Goal: Check status: Check status

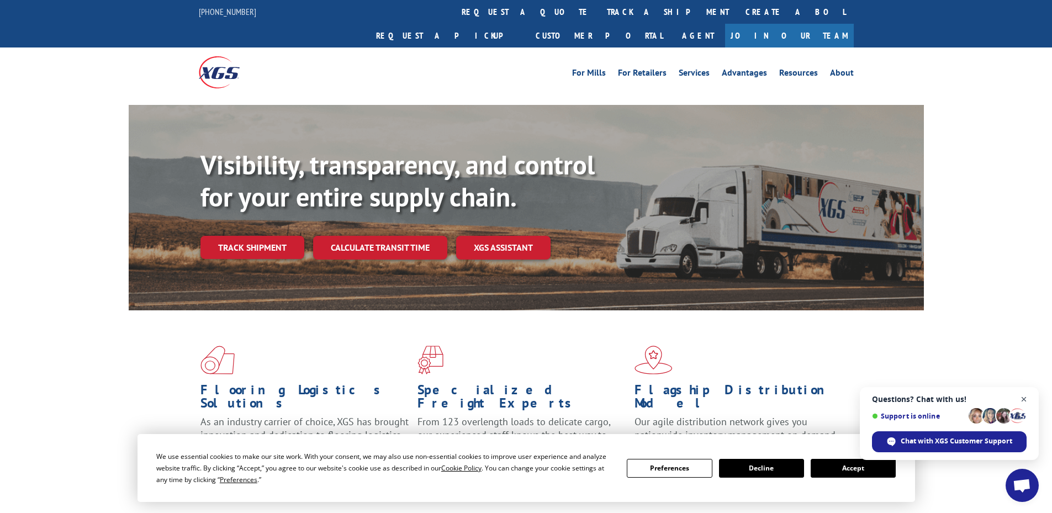
click at [1026, 402] on span "Open chat" at bounding box center [1024, 399] width 14 height 14
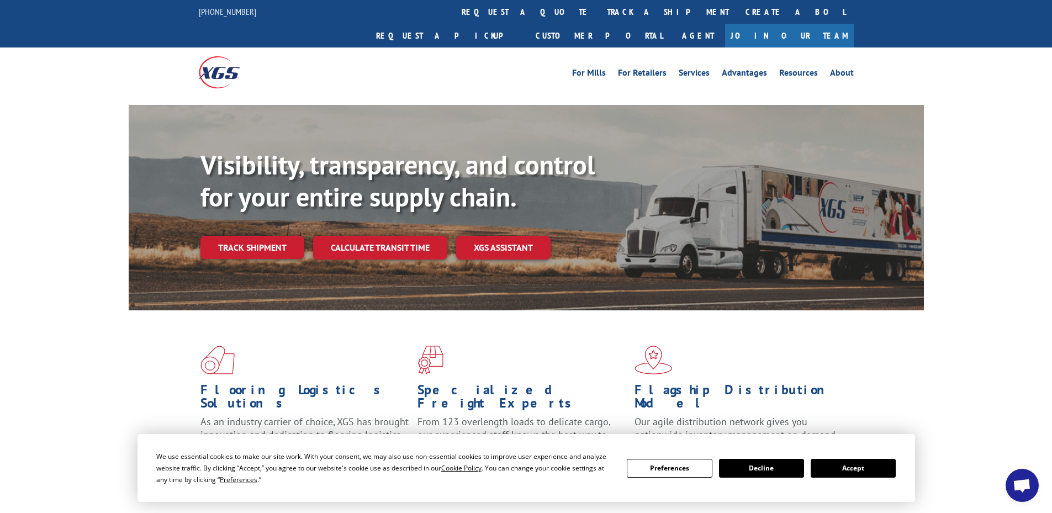
click at [839, 461] on button "Accept" at bounding box center [852, 468] width 85 height 19
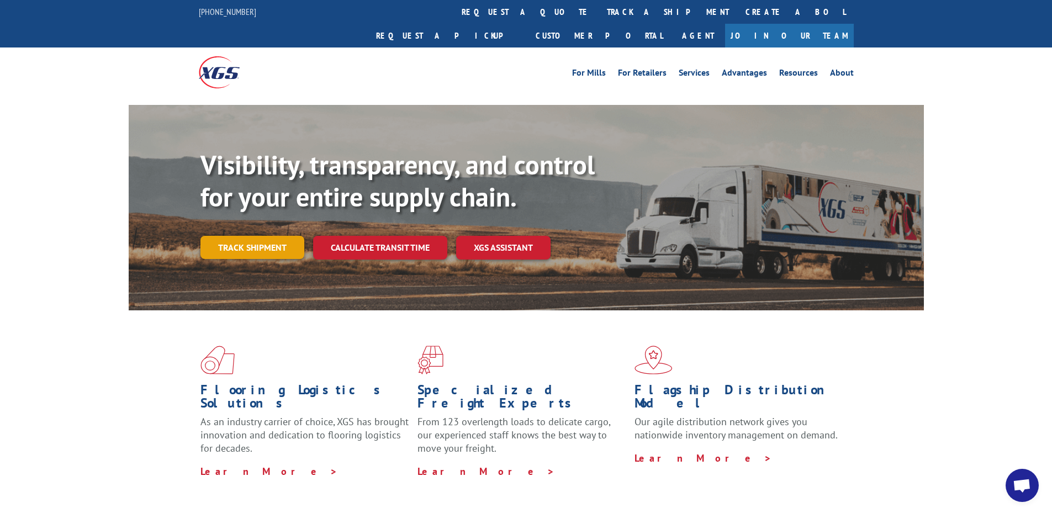
click at [273, 236] on link "Track shipment" at bounding box center [252, 247] width 104 height 23
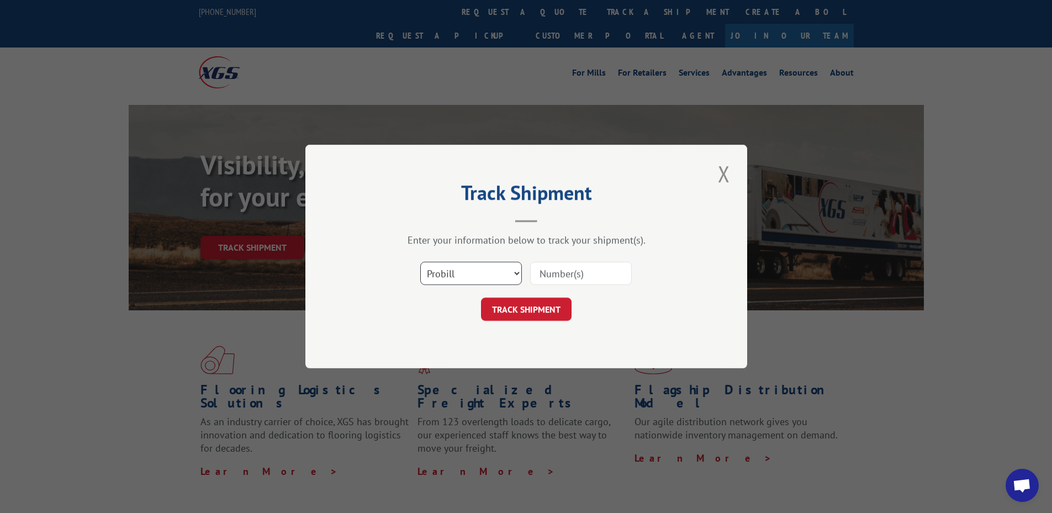
drag, startPoint x: 456, startPoint y: 271, endPoint x: 446, endPoint y: 269, distance: 10.6
click at [446, 269] on select "Select category... Probill BOL PO" at bounding box center [471, 273] width 102 height 23
select select "bol"
click at [420, 262] on select "Select category... Probill BOL PO" at bounding box center [471, 273] width 102 height 23
paste input "426515"
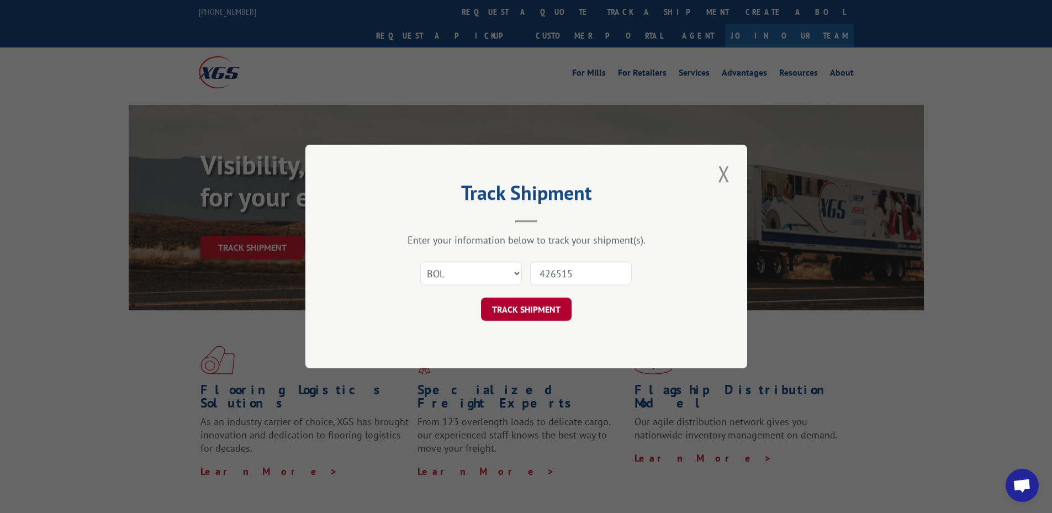
type input "426515"
click at [530, 310] on button "TRACK SHIPMENT" at bounding box center [526, 309] width 91 height 23
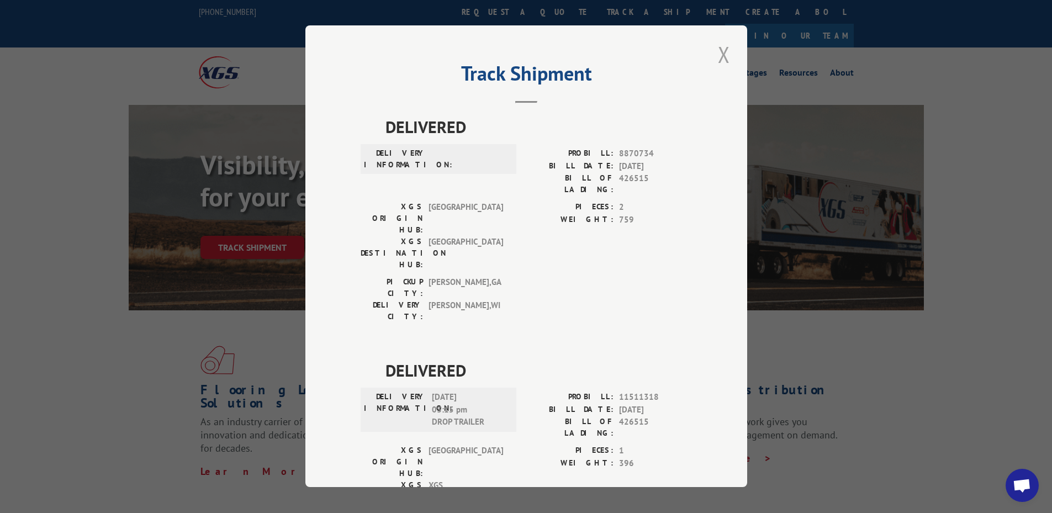
click at [718, 63] on button "Close modal" at bounding box center [723, 54] width 19 height 30
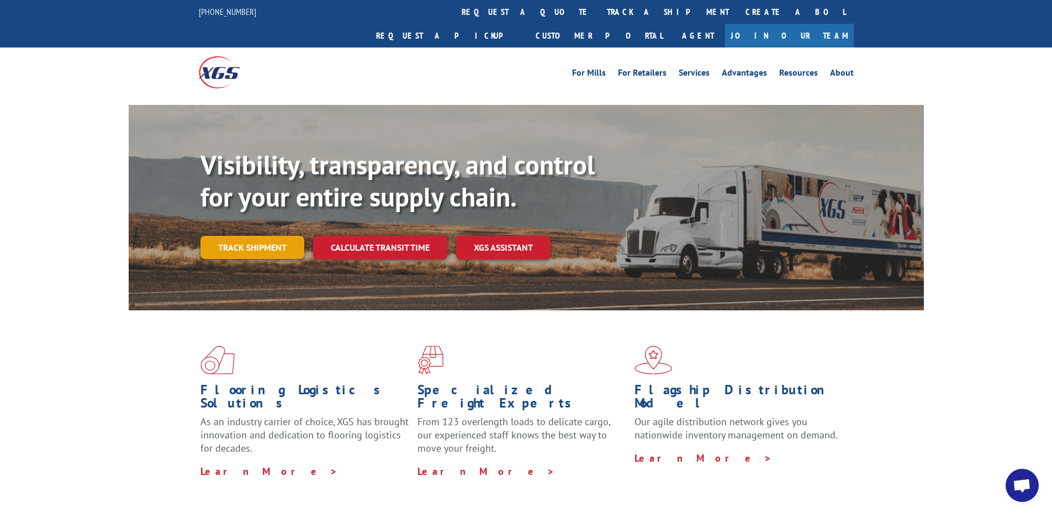
click at [243, 236] on link "Track shipment" at bounding box center [252, 247] width 104 height 23
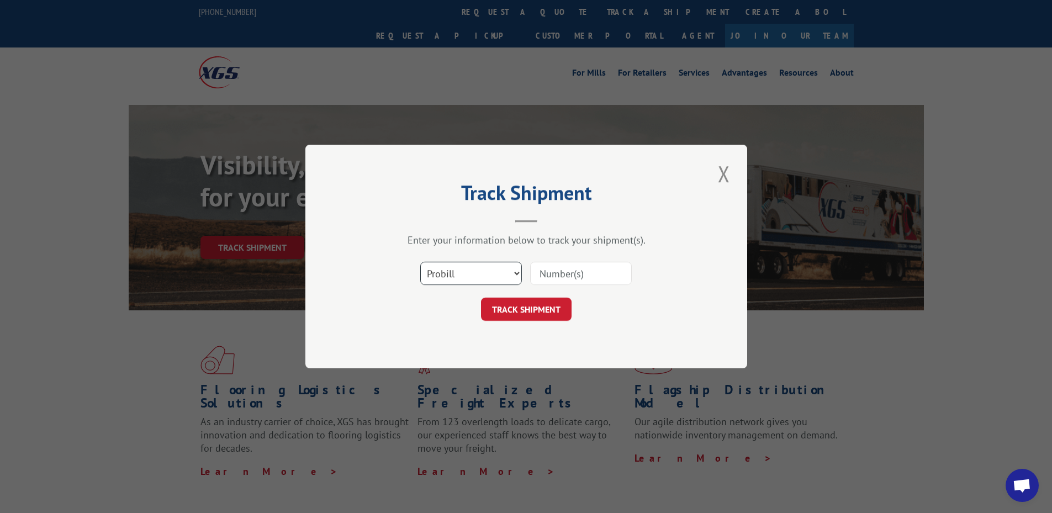
click at [447, 266] on select "Select category... Probill BOL PO" at bounding box center [471, 273] width 102 height 23
select select "bol"
click at [420, 262] on select "Select category... Probill BOL PO" at bounding box center [471, 273] width 102 height 23
drag, startPoint x: 587, startPoint y: 259, endPoint x: 565, endPoint y: 274, distance: 27.4
click at [565, 274] on input at bounding box center [581, 273] width 102 height 23
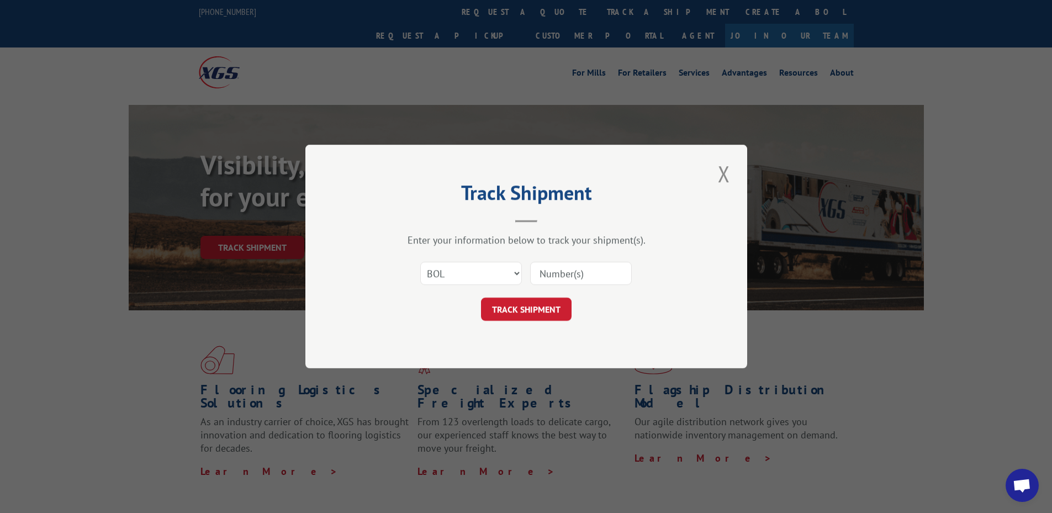
paste input "426516"
type input "426516"
click at [534, 304] on button "TRACK SHIPMENT" at bounding box center [526, 309] width 91 height 23
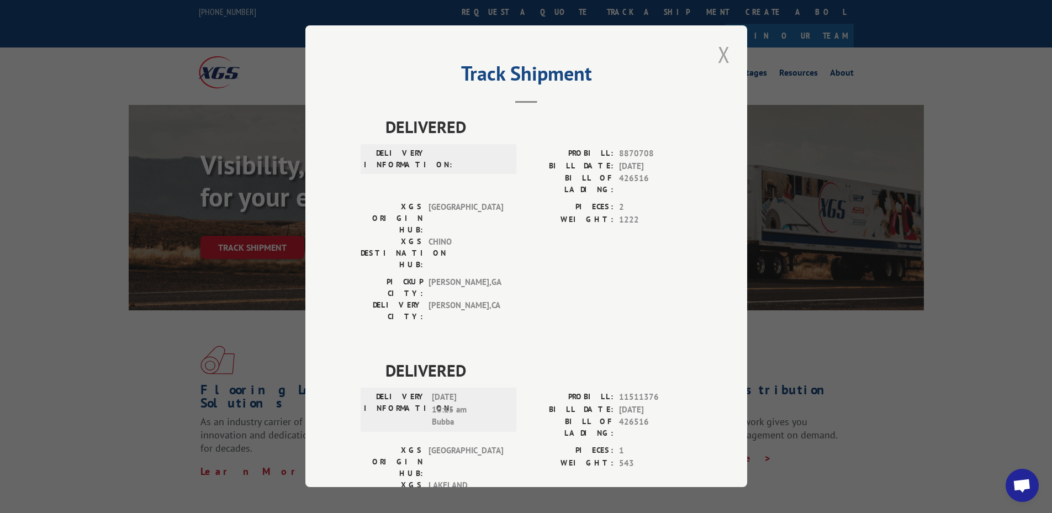
click at [725, 62] on button "Close modal" at bounding box center [723, 54] width 19 height 30
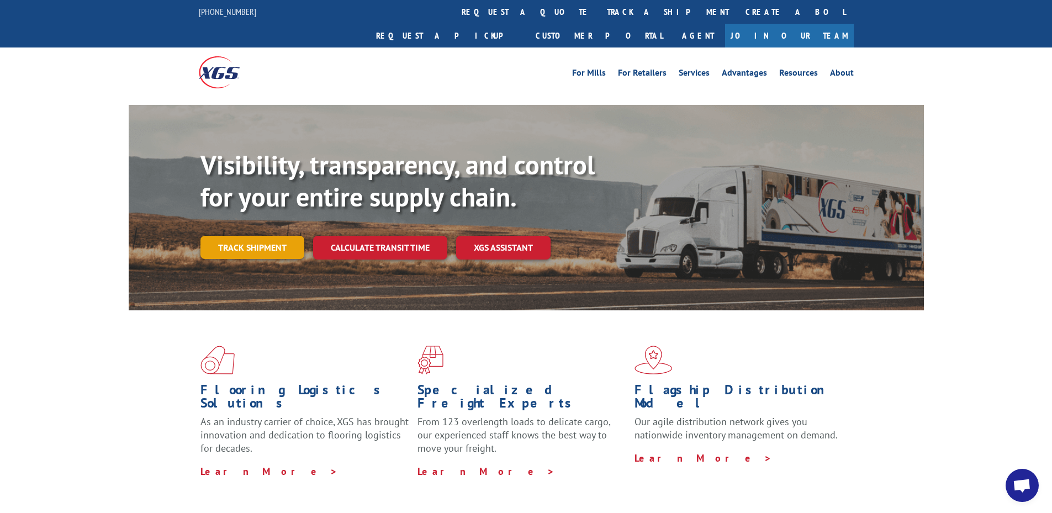
click at [255, 236] on link "Track shipment" at bounding box center [252, 247] width 104 height 23
